Goal: Task Accomplishment & Management: Manage account settings

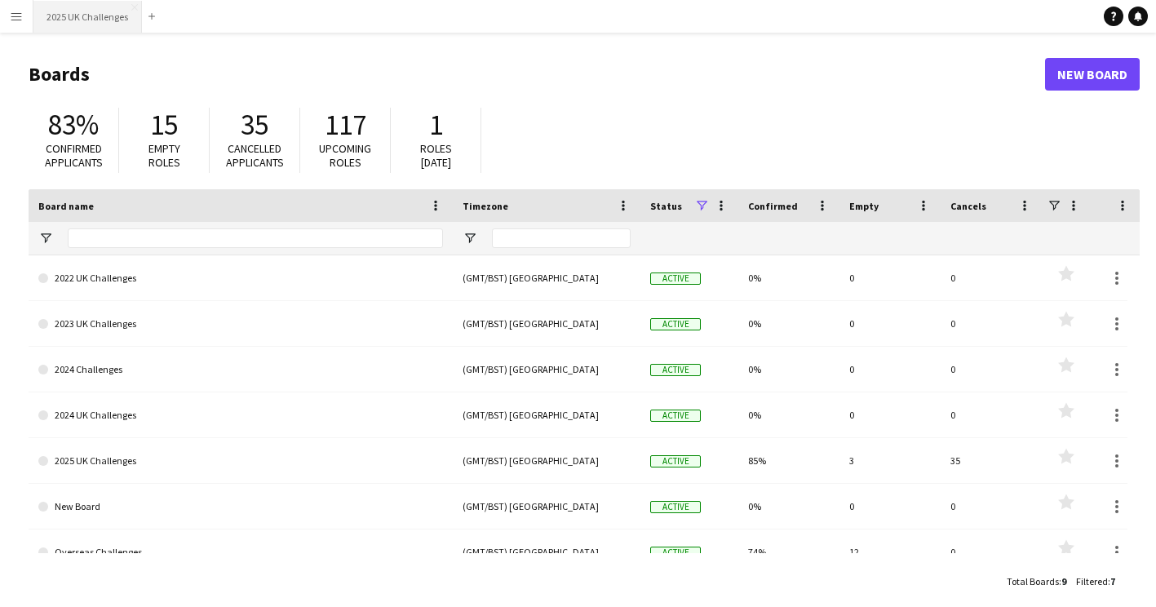
click at [76, 21] on button "2025 UK Challenges Close" at bounding box center [87, 17] width 109 height 32
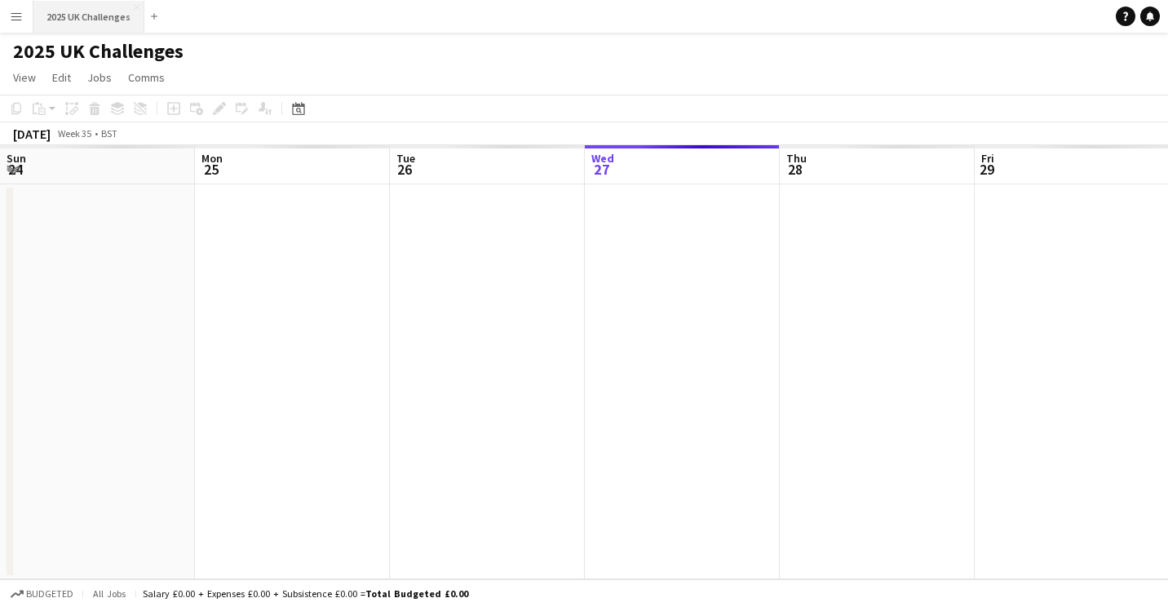
scroll to position [0, 390]
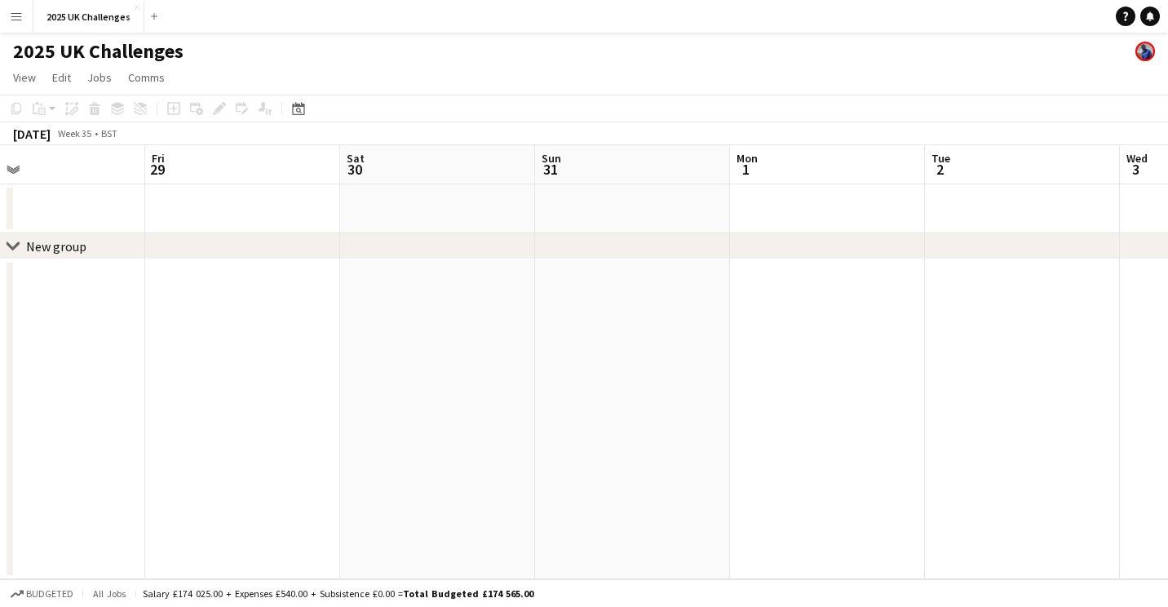
drag, startPoint x: 565, startPoint y: 260, endPoint x: 123, endPoint y: 300, distance: 443.2
click at [123, 300] on app-calendar-viewport "Tue 26 Wed 27 Thu 28 Fri 29 Sat 30 Sun 31 Mon 1 Tue 2 Wed 3 Thu 4 Fri 5" at bounding box center [584, 362] width 1168 height 434
drag, startPoint x: 461, startPoint y: 349, endPoint x: 69, endPoint y: 346, distance: 391.7
click at [68, 347] on app-calendar-viewport "Tue 26 Wed 27 Thu 28 Fri 29 Sat 30 Sun 31 Mon 1 Tue 2 Wed 3 Thu 4 Fri 5" at bounding box center [584, 362] width 1168 height 434
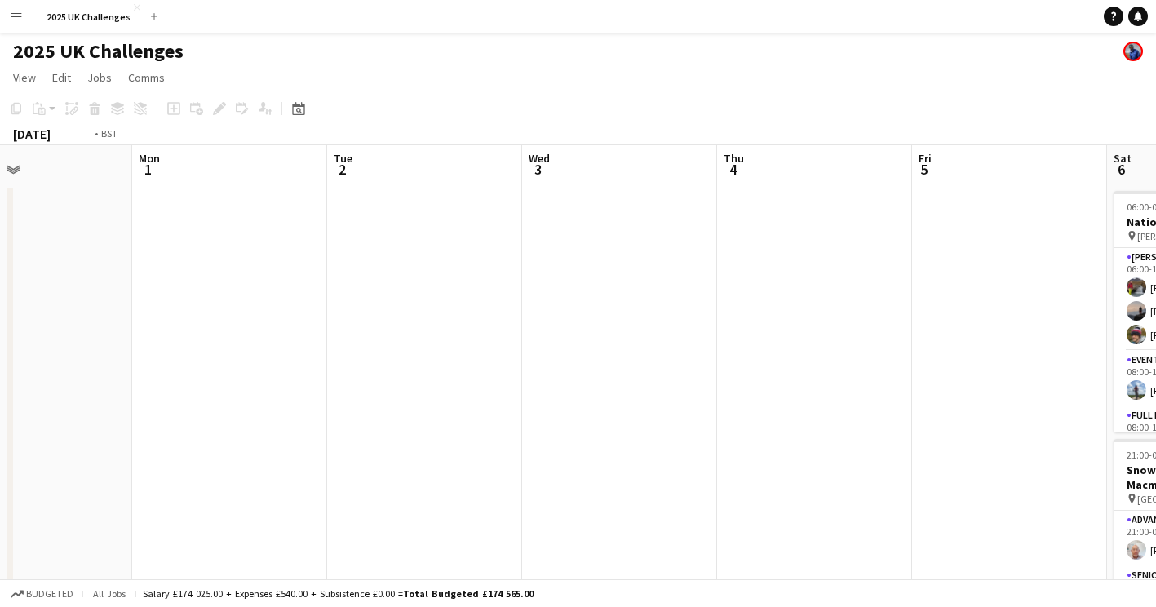
scroll to position [0, 448]
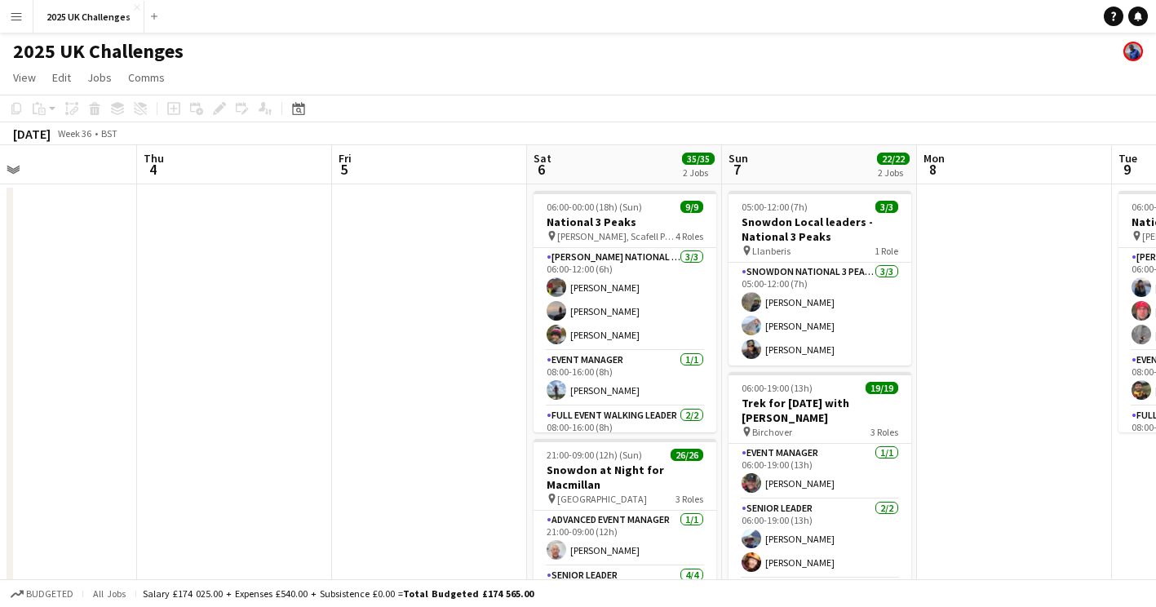
drag, startPoint x: 596, startPoint y: 396, endPoint x: 17, endPoint y: 388, distance: 578.6
click at [17, 388] on app-calendar-viewport "Mon 1 Tue 2 Wed 3 Thu 4 Fri 5 Sat 6 35/35 2 Jobs Sun 7 22/22 2 Jobs Mon 8 Tue 9…" at bounding box center [578, 466] width 1156 height 643
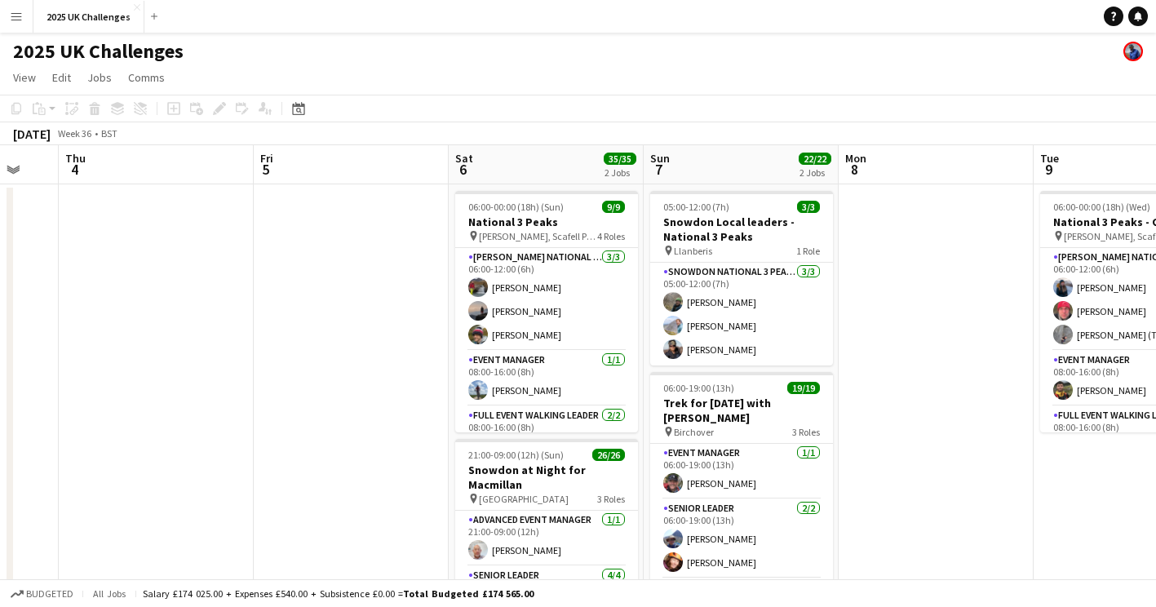
scroll to position [0, 550]
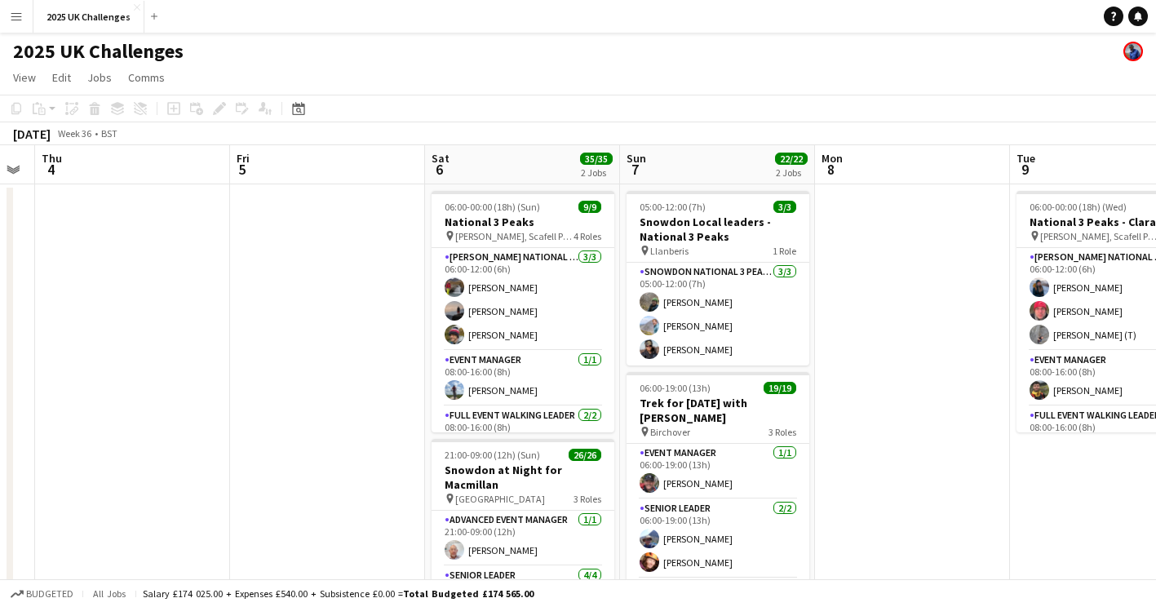
drag, startPoint x: 968, startPoint y: 384, endPoint x: 949, endPoint y: 385, distance: 18.8
click at [960, 384] on app-calendar-viewport "Mon 1 Tue 2 Wed 3 Thu 4 Fri 5 Sat 6 35/35 2 Jobs Sun 7 22/22 2 Jobs Mon 8 Tue 9…" at bounding box center [578, 466] width 1156 height 643
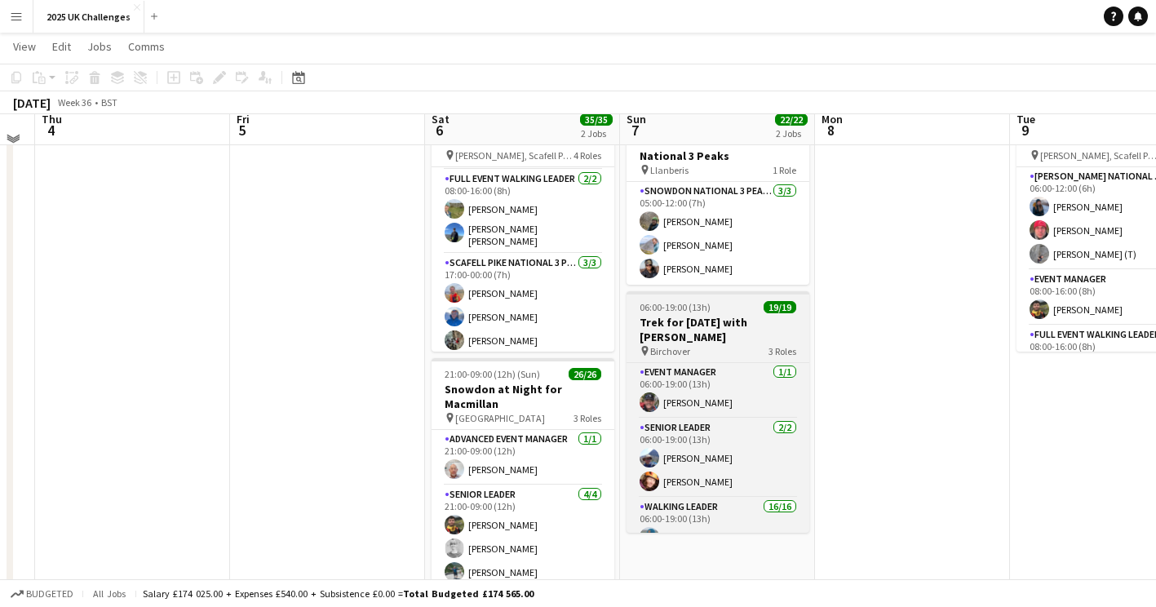
scroll to position [82, 0]
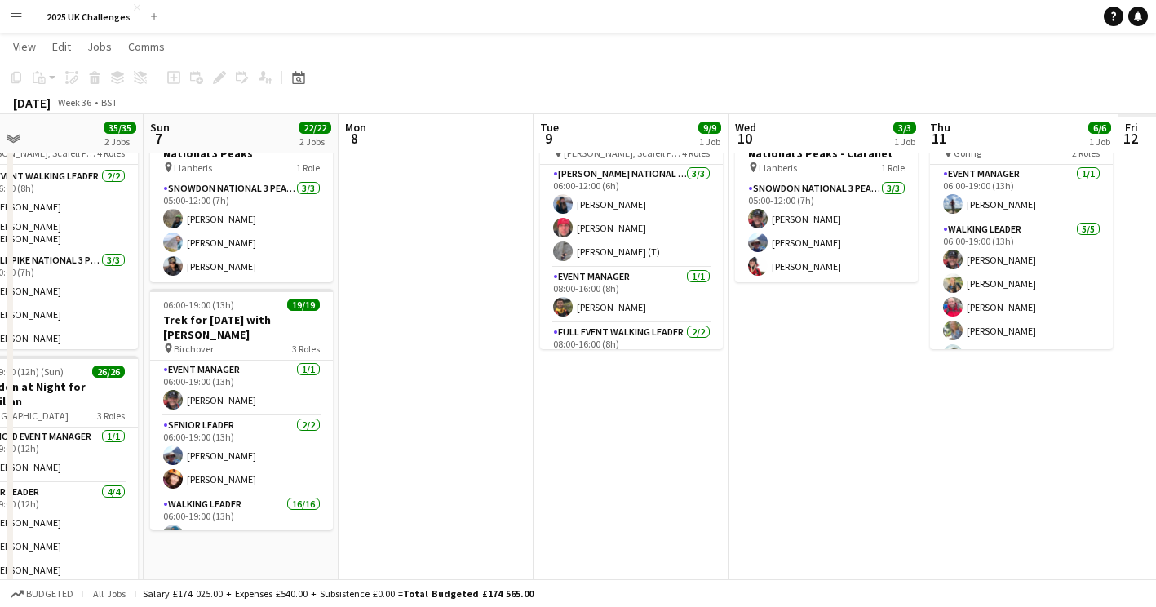
drag, startPoint x: 665, startPoint y: 449, endPoint x: 465, endPoint y: 428, distance: 201.0
click at [465, 428] on app-calendar-viewport "Thu 4 Fri 5 Sat 6 35/35 2 Jobs Sun 7 22/22 2 Jobs Mon 8 Tue 9 9/9 1 Job Wed 10 …" at bounding box center [578, 343] width 1156 height 723
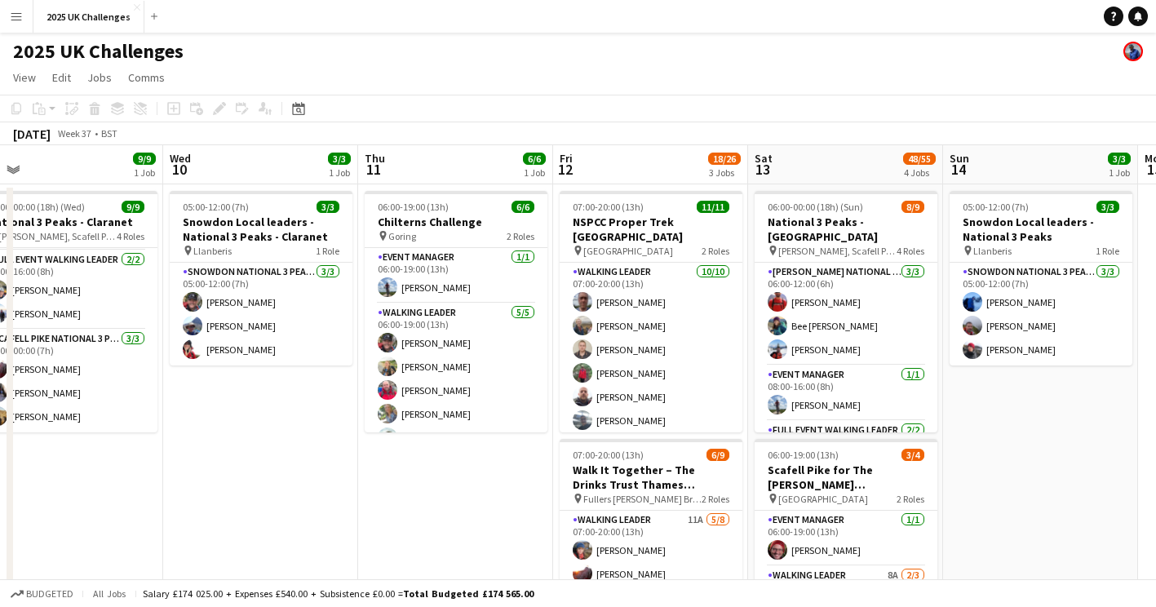
scroll to position [0, 489]
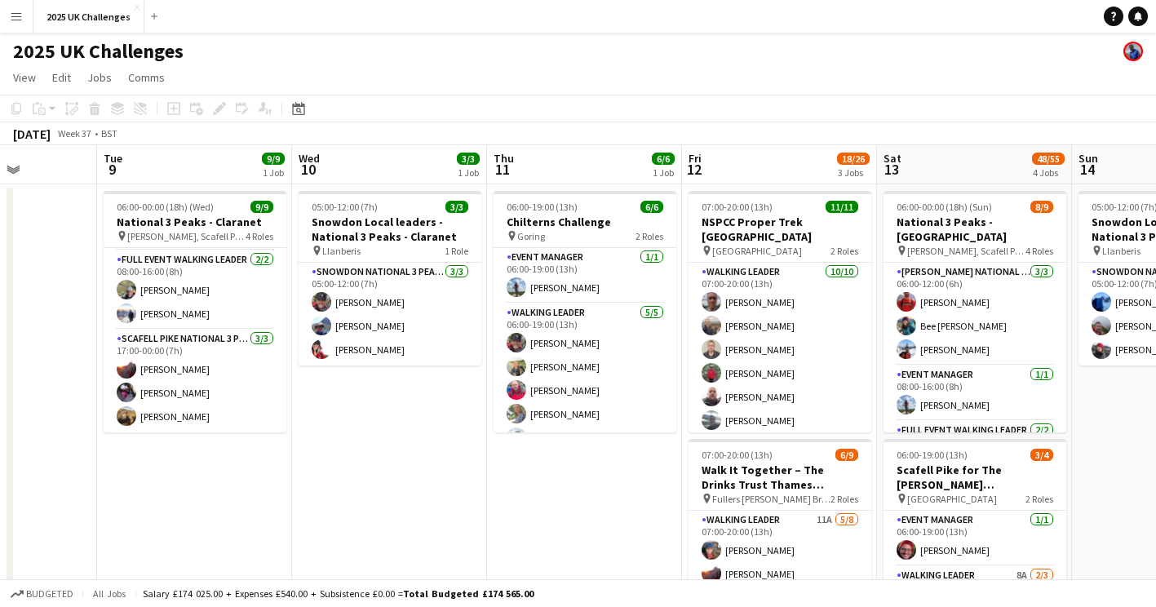
drag, startPoint x: 756, startPoint y: 472, endPoint x: 184, endPoint y: 412, distance: 576.0
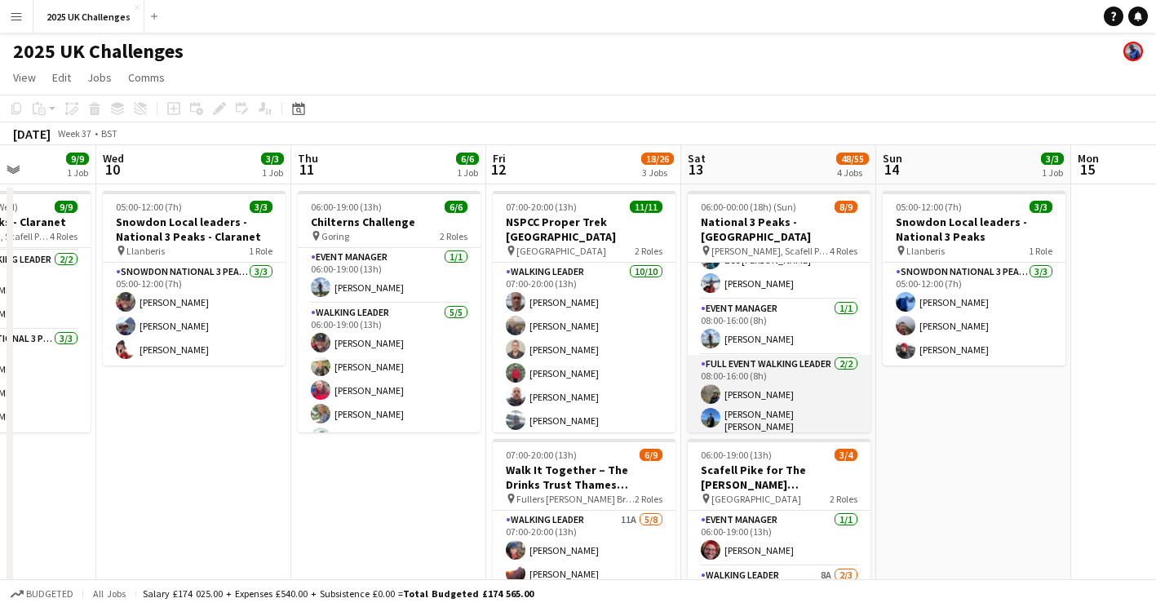
scroll to position [156, 0]
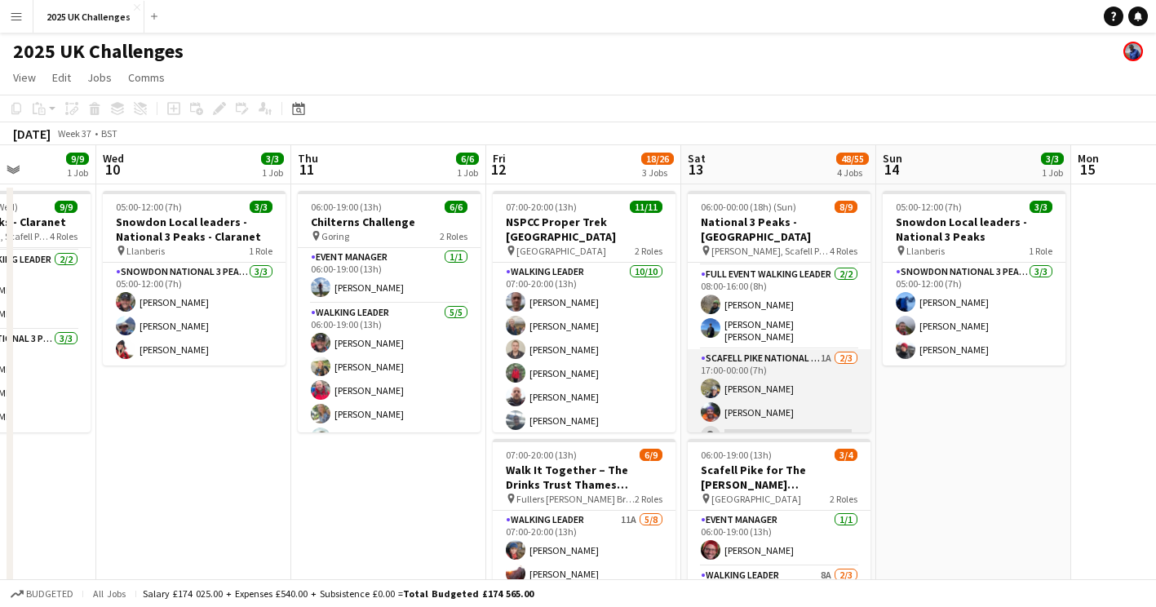
click at [807, 384] on app-card-role "Scafell Pike National 3 Peaks Walking Leader 1A [DATE] 17:00-00:00 (7h) [PERSON…" at bounding box center [779, 400] width 183 height 103
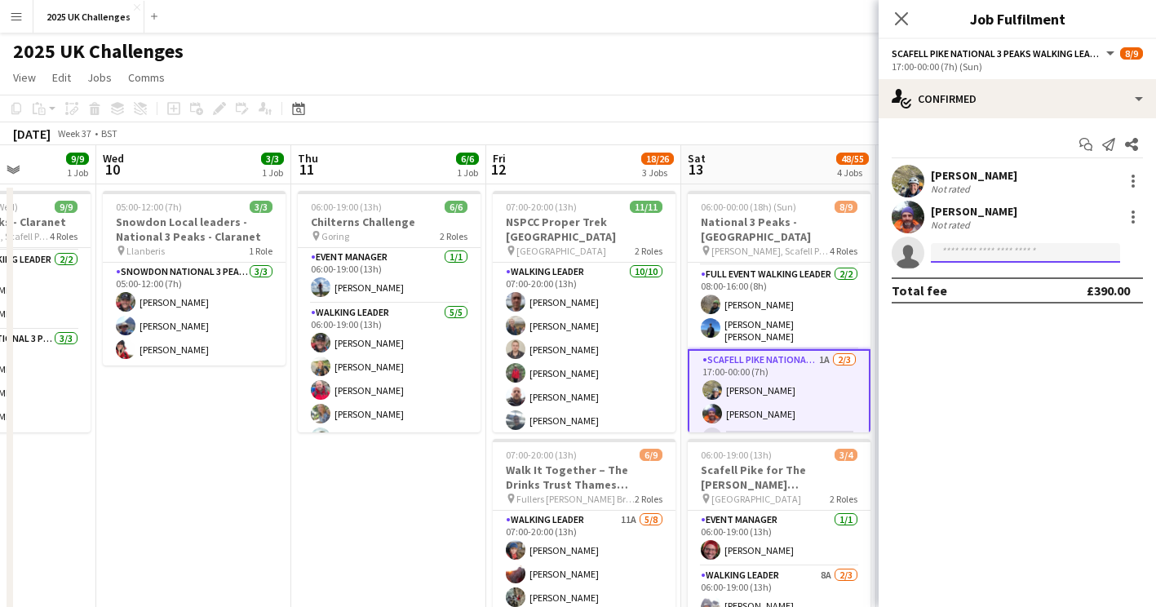
click at [1026, 252] on input at bounding box center [1025, 253] width 189 height 20
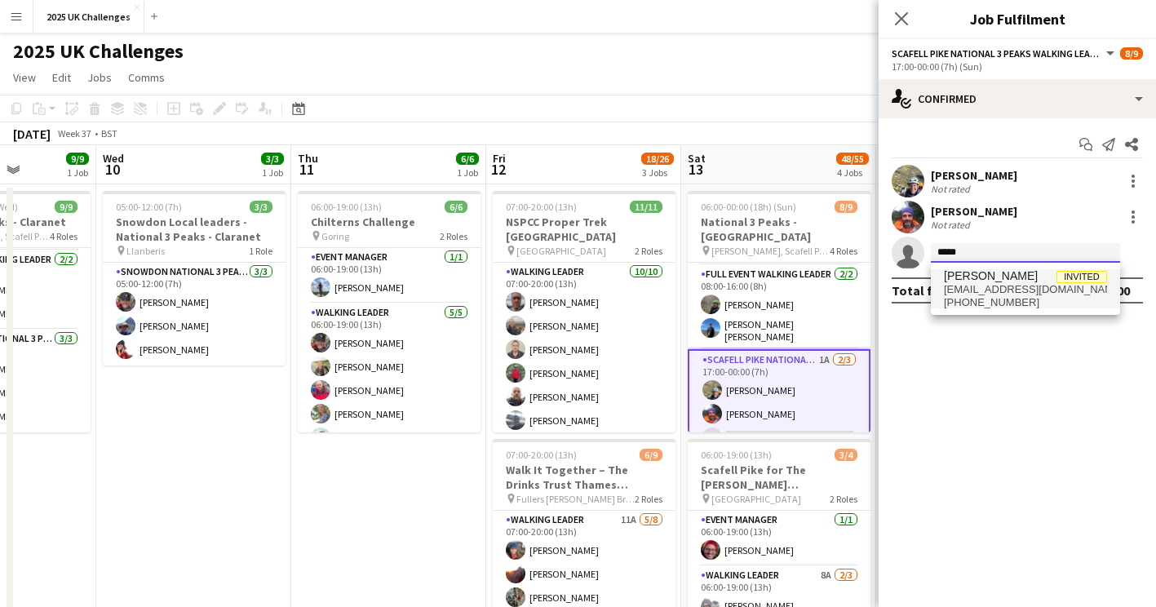
type input "*****"
click at [1021, 296] on span "[PHONE_NUMBER]" at bounding box center [1025, 302] width 163 height 13
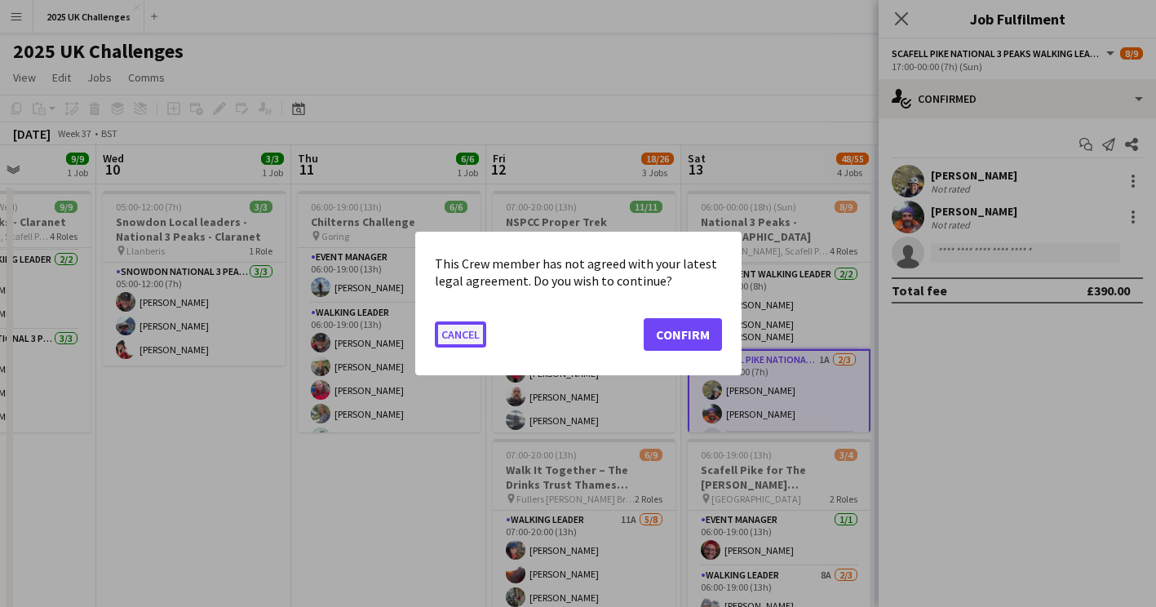
click at [468, 326] on button "Cancel" at bounding box center [460, 334] width 51 height 26
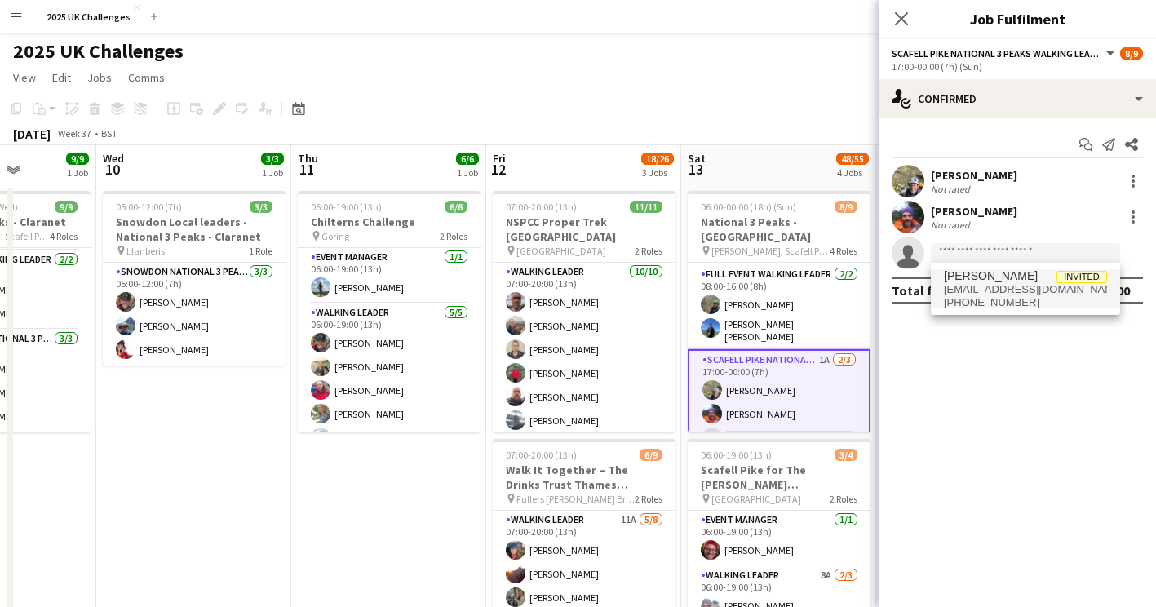
click at [996, 421] on mat-expansion-panel "check Confirmed Start chat Send notification Share [PERSON_NAME] Not rated [PER…" at bounding box center [1017, 362] width 277 height 489
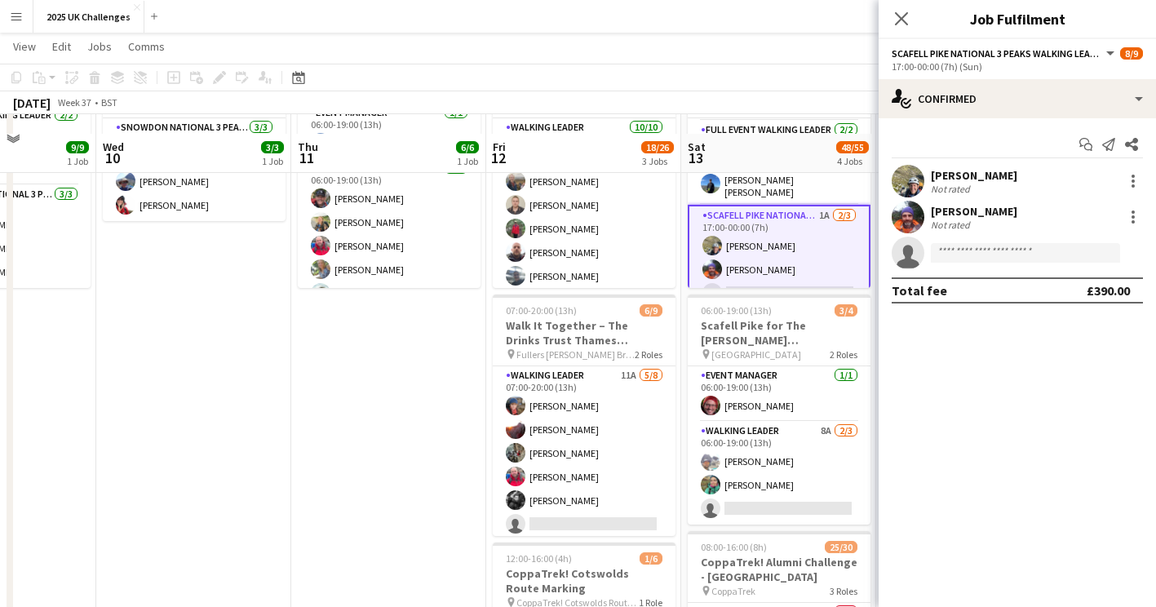
scroll to position [163, 0]
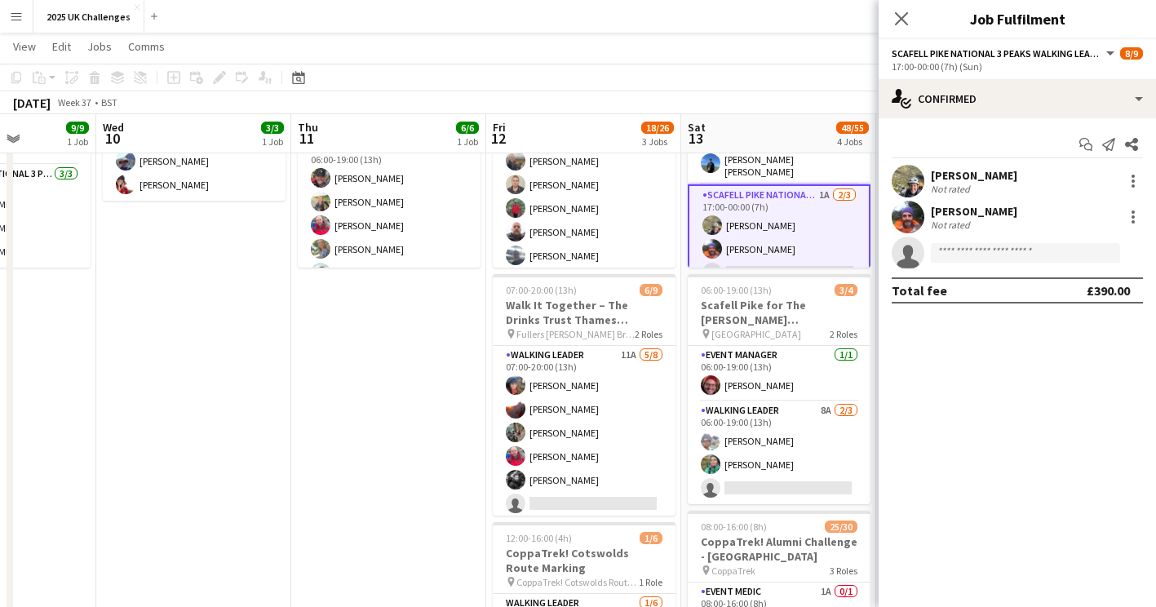
click at [979, 424] on mat-expansion-panel "check Confirmed Start chat Send notification Share [PERSON_NAME] Not rated [PER…" at bounding box center [1017, 362] width 277 height 489
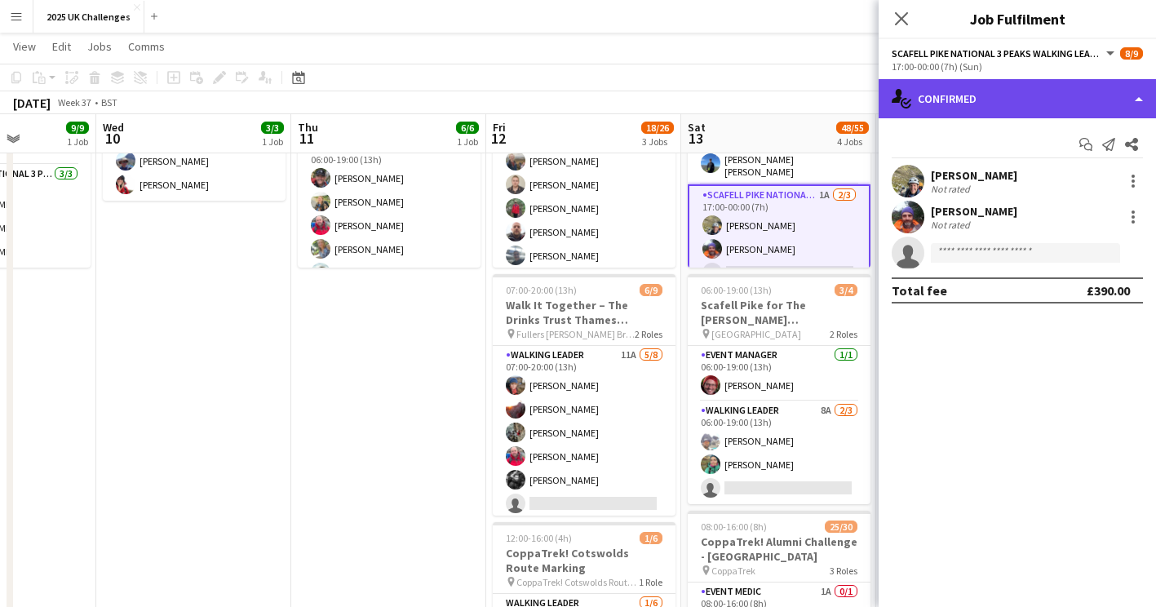
click at [975, 93] on div "single-neutral-actions-check-2 Confirmed" at bounding box center [1017, 98] width 277 height 39
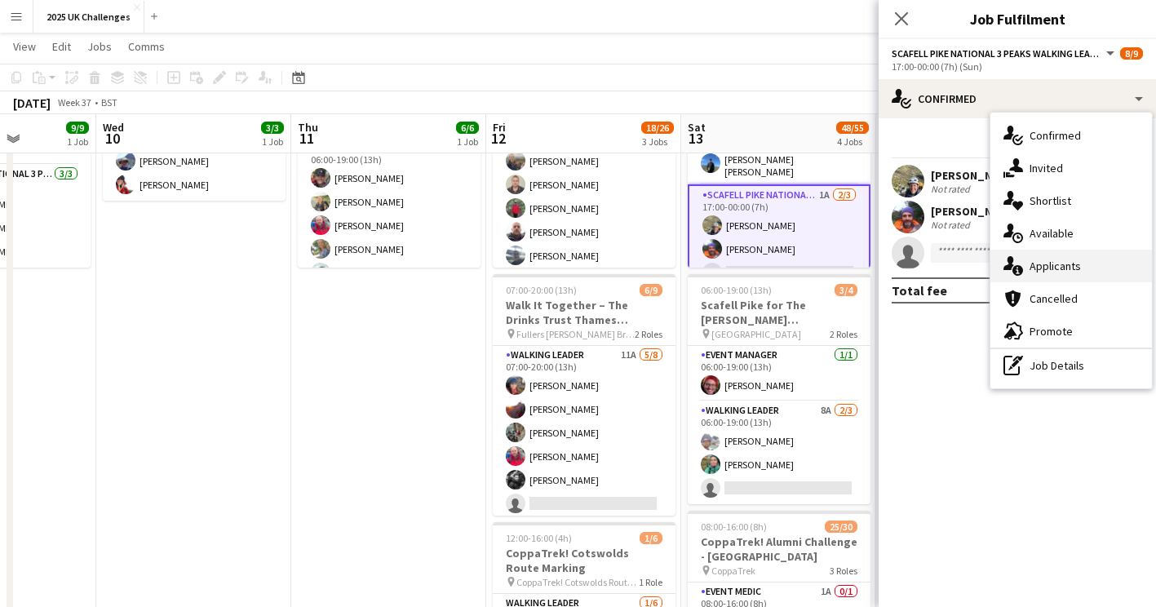
click at [1058, 272] on div "single-neutral-actions-information Applicants" at bounding box center [1072, 266] width 162 height 33
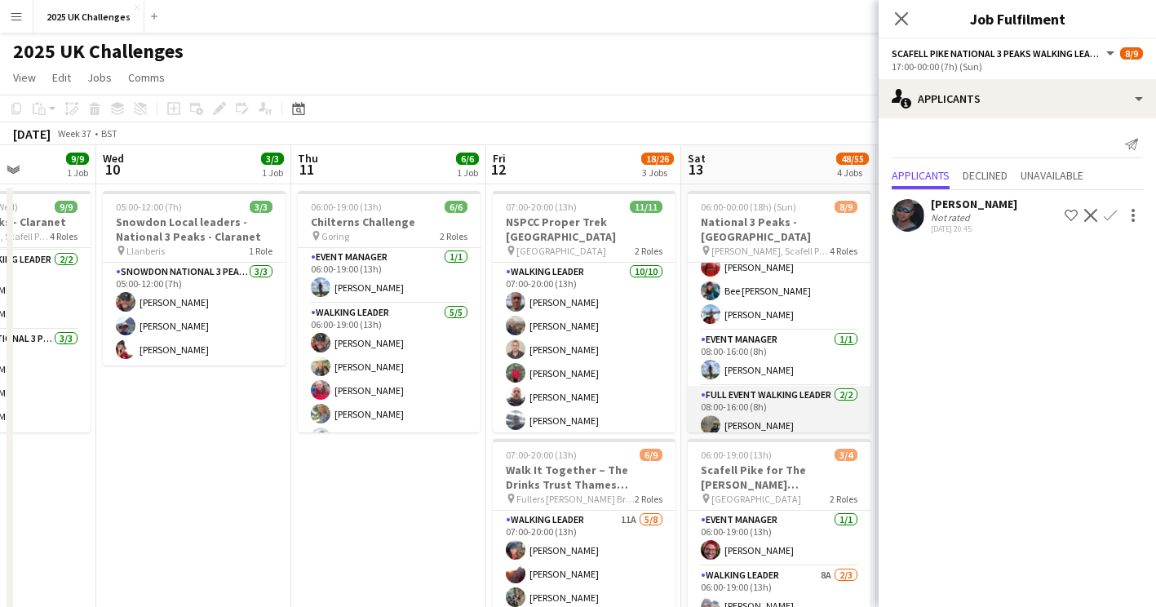
scroll to position [0, 0]
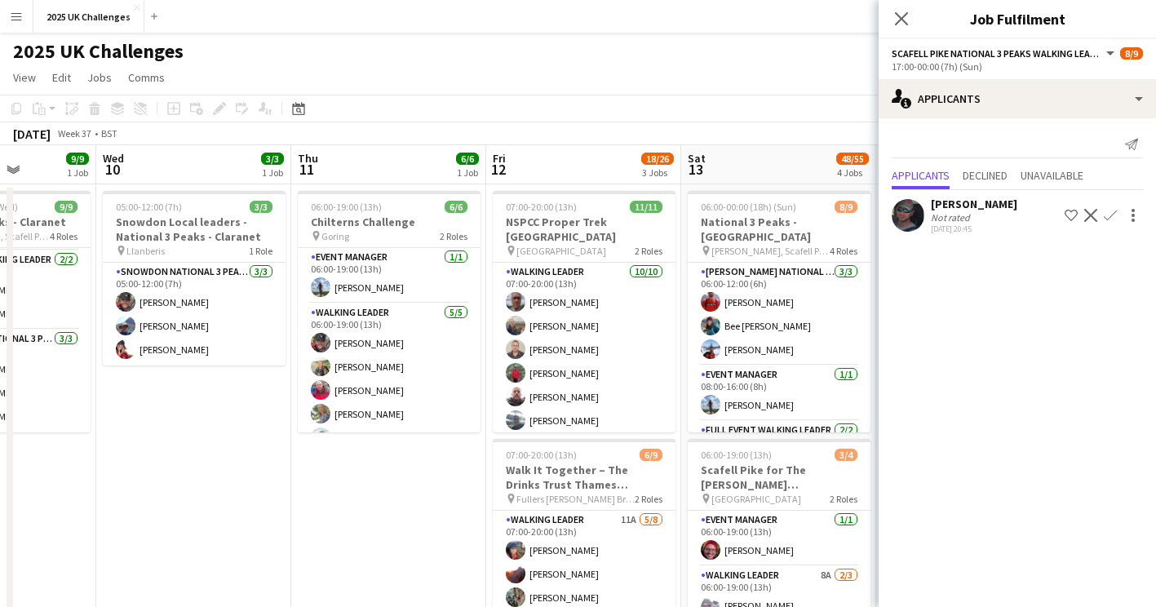
click at [688, 89] on app-page-menu "View Day view expanded Day view collapsed Month view Date picker Jump to [DATE]…" at bounding box center [578, 79] width 1156 height 31
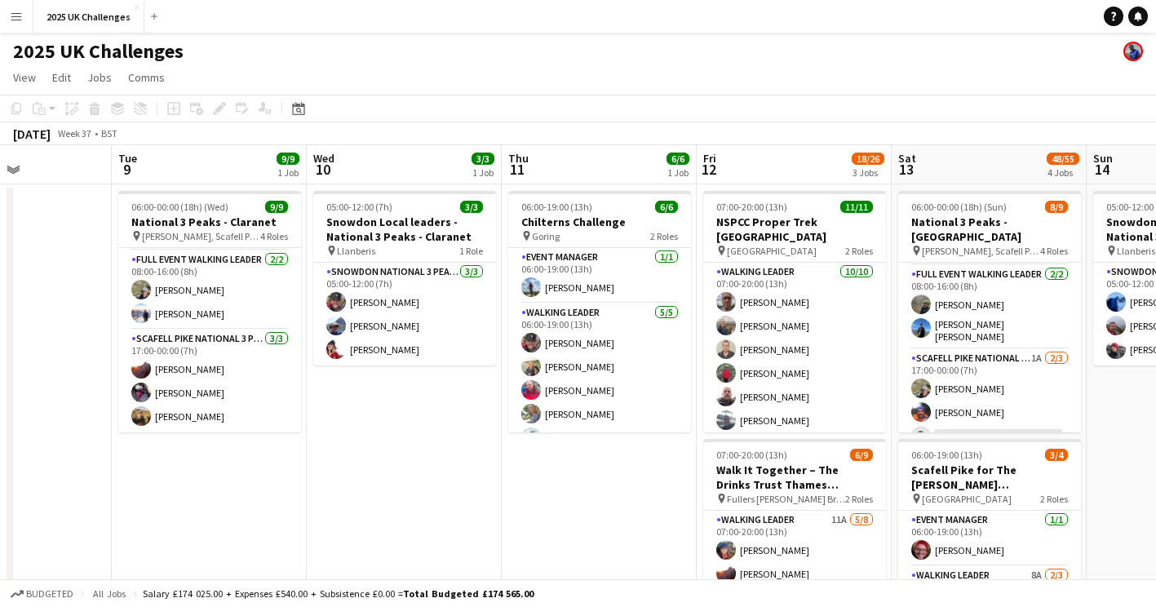
scroll to position [0, 420]
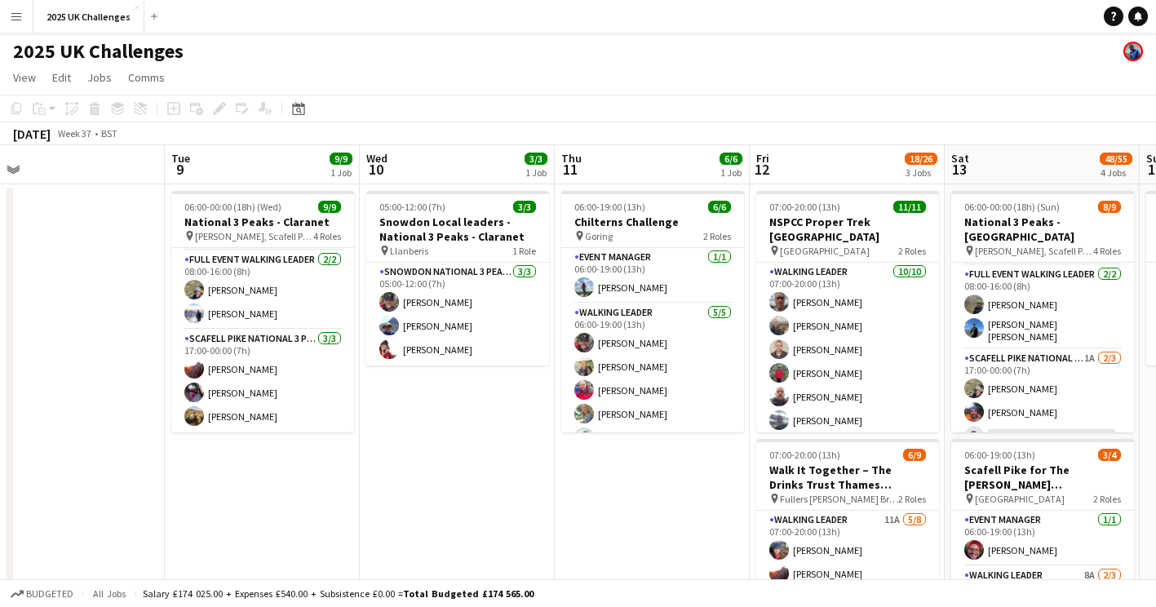
drag, startPoint x: 373, startPoint y: 508, endPoint x: 621, endPoint y: 507, distance: 248.1
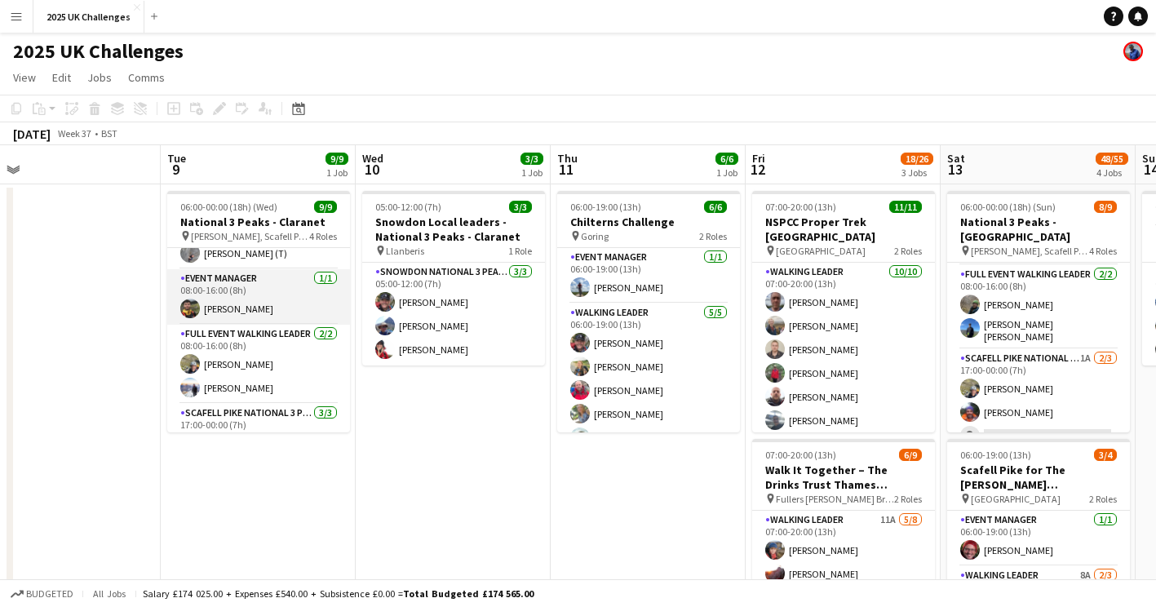
scroll to position [156, 0]
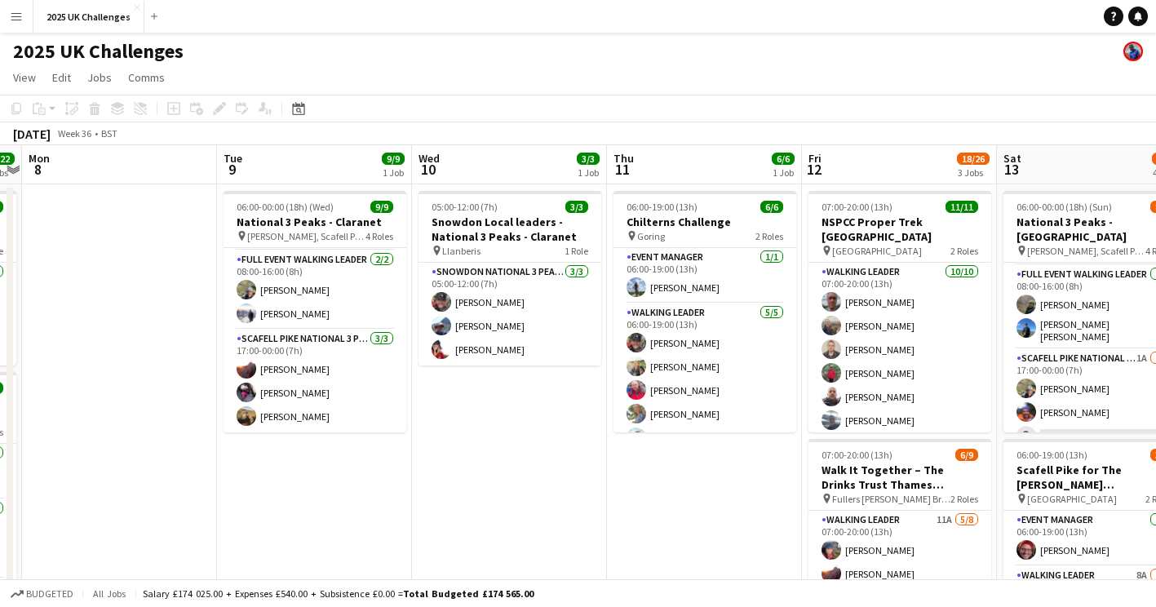
drag, startPoint x: 353, startPoint y: 514, endPoint x: 742, endPoint y: 517, distance: 388.4
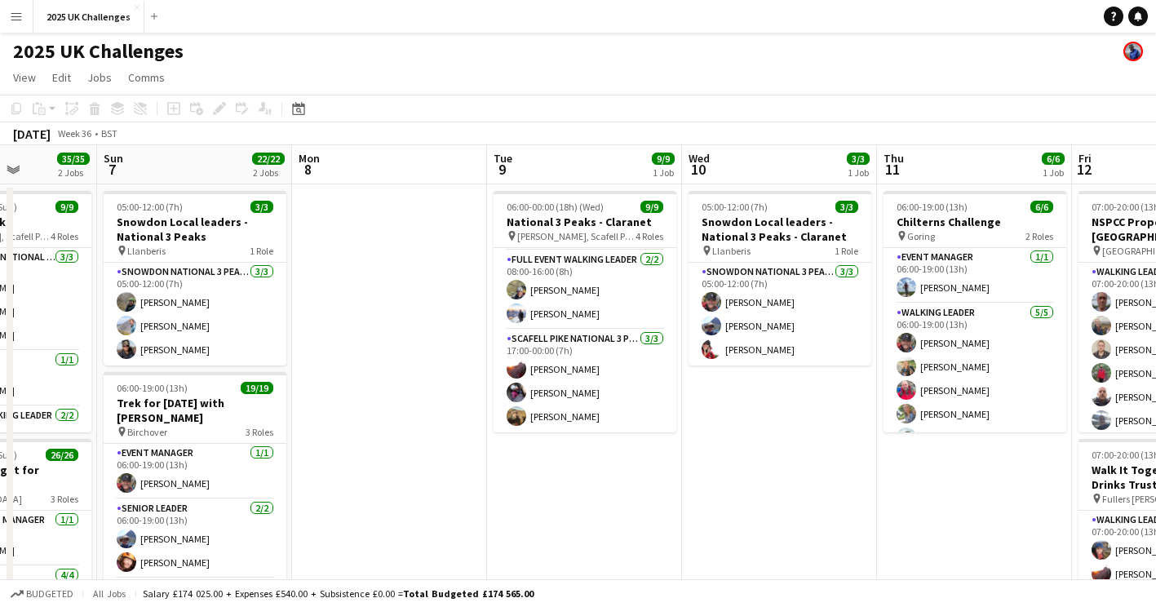
drag, startPoint x: 531, startPoint y: 521, endPoint x: 787, endPoint y: 521, distance: 255.4
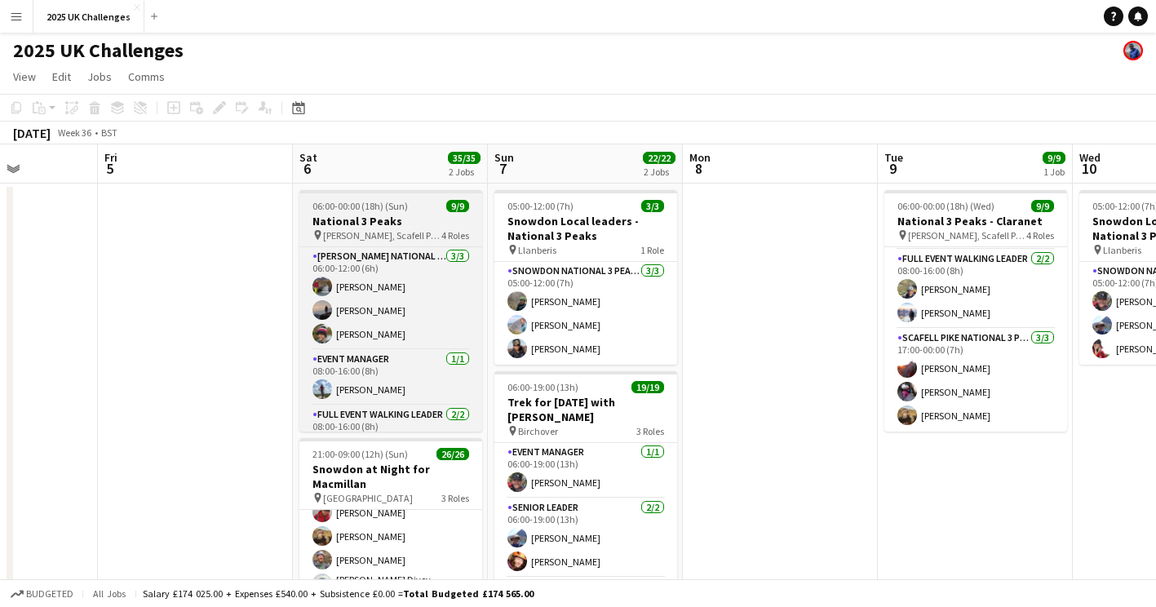
scroll to position [0, 0]
